Goal: Find specific page/section: Find specific page/section

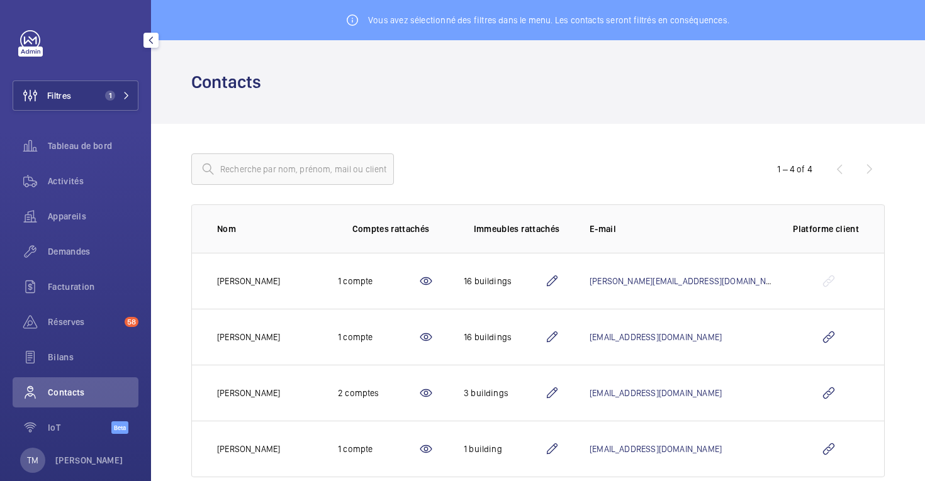
click at [64, 92] on span "Filtres" at bounding box center [59, 95] width 24 height 13
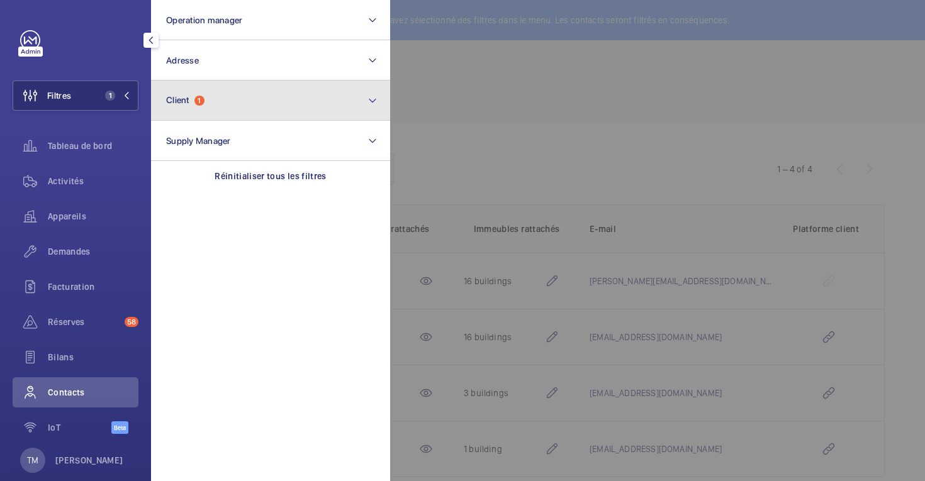
click at [213, 113] on button "Client 1" at bounding box center [270, 101] width 239 height 40
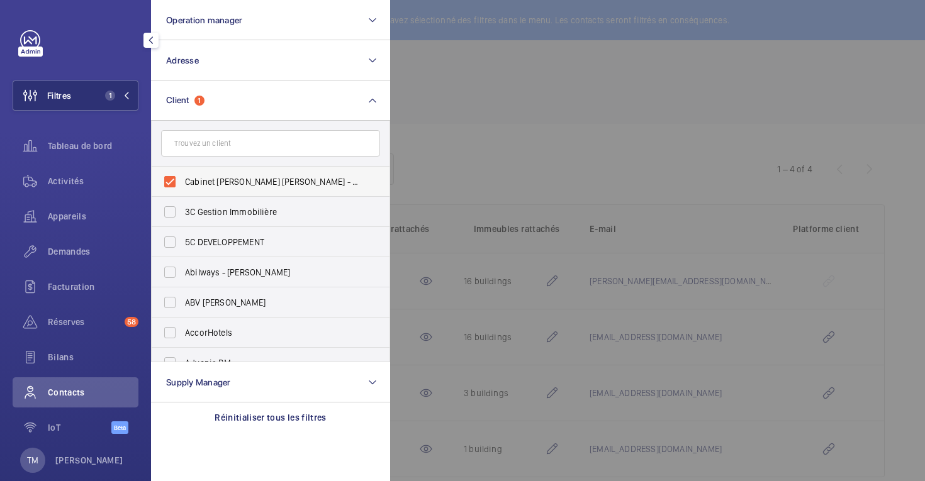
click at [168, 178] on label "Cabinet [PERSON_NAME] [PERSON_NAME] - [PERSON_NAME]" at bounding box center [261, 182] width 219 height 30
click at [168, 178] on input "Cabinet [PERSON_NAME] [PERSON_NAME] - [PERSON_NAME]" at bounding box center [169, 181] width 25 height 25
checkbox input "false"
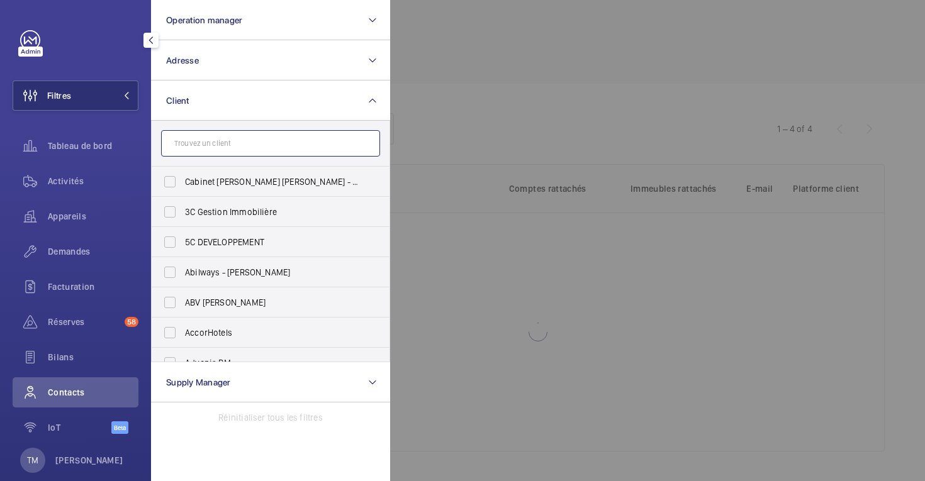
click at [198, 140] on input "text" at bounding box center [270, 143] width 219 height 26
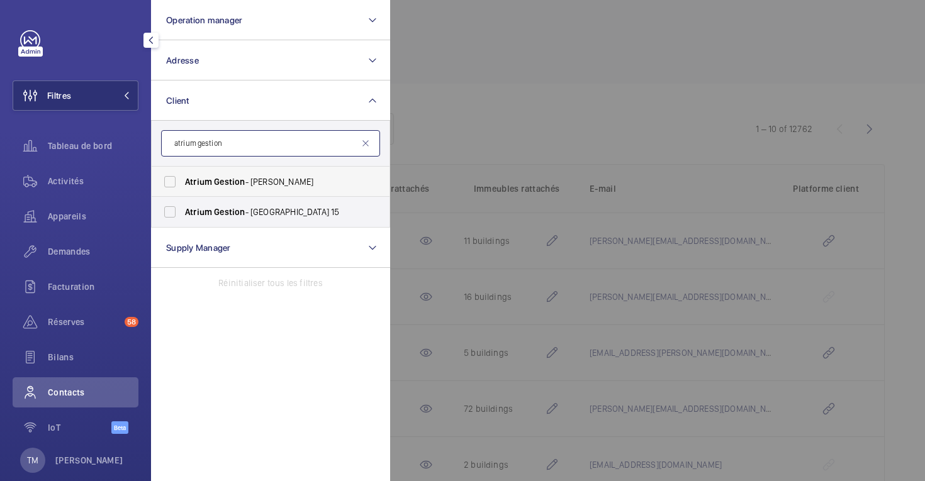
type input "atrium gestion"
click at [174, 184] on label "Atrium Gestion - [PERSON_NAME]" at bounding box center [261, 182] width 219 height 30
click at [174, 184] on input "Atrium Gestion - [PERSON_NAME]" at bounding box center [169, 181] width 25 height 25
checkbox input "true"
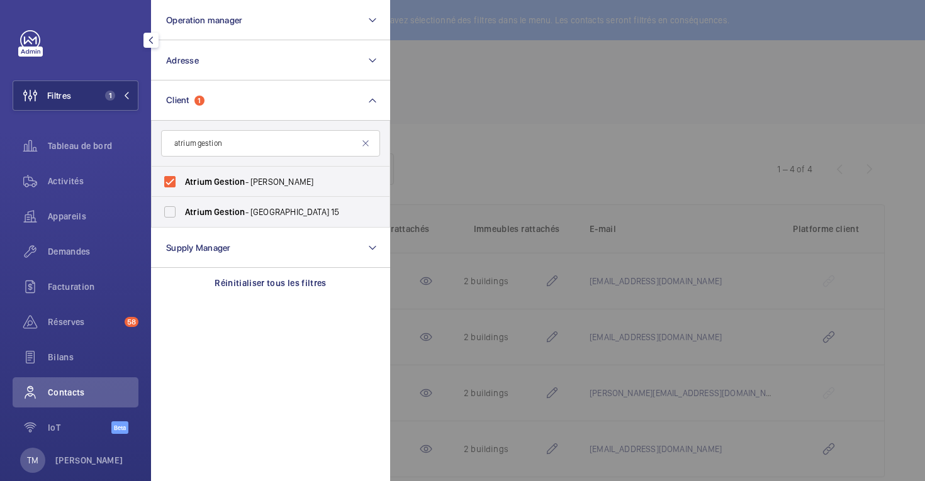
click at [530, 137] on div at bounding box center [852, 240] width 925 height 481
